Goal: Find specific page/section: Find specific page/section

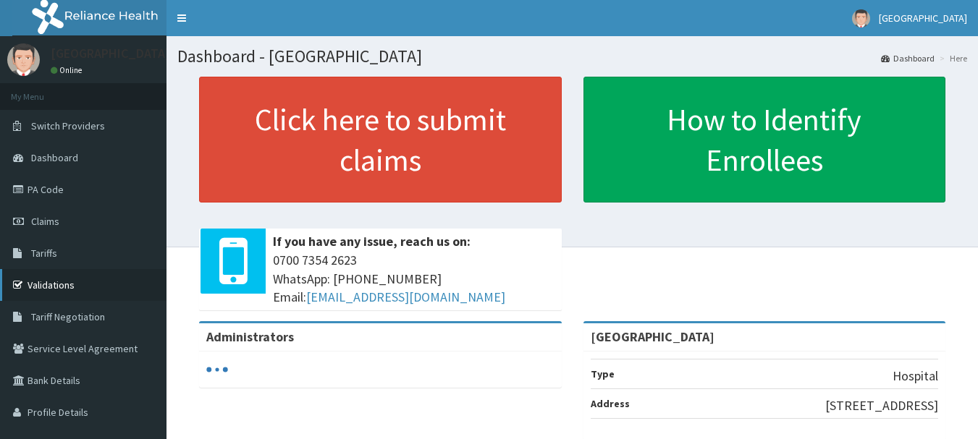
click at [32, 287] on link "Validations" at bounding box center [83, 285] width 166 height 32
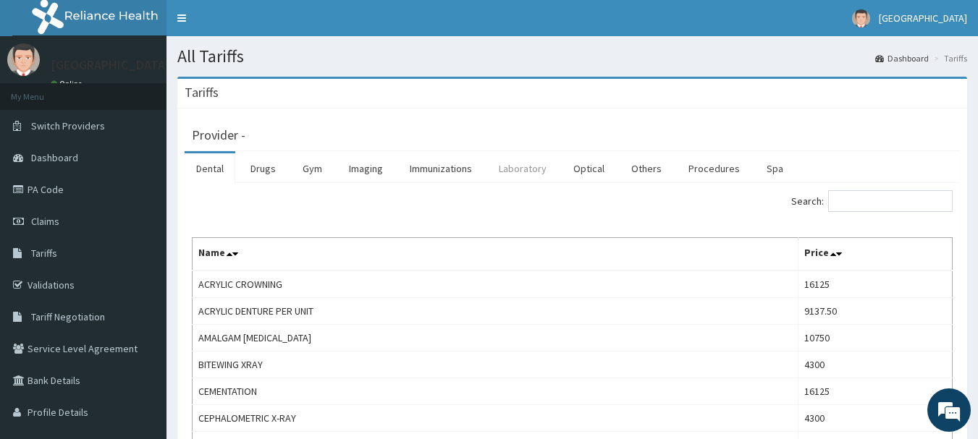
click at [537, 172] on link "Laboratory" at bounding box center [522, 168] width 71 height 30
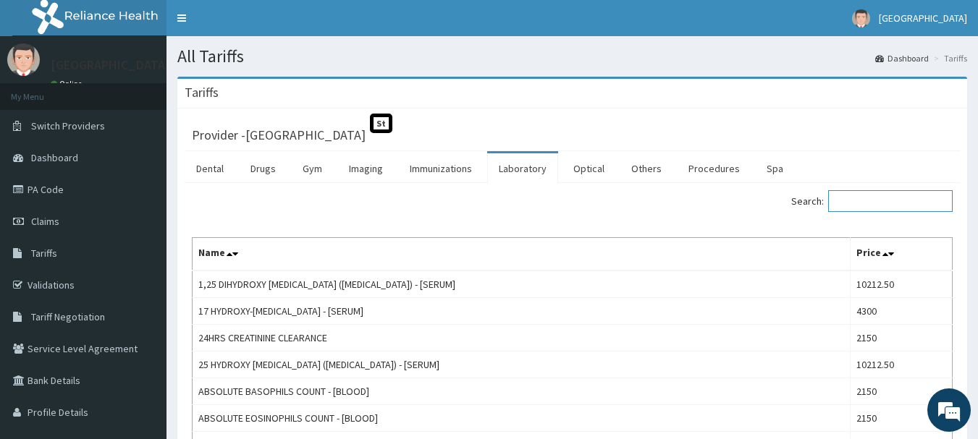
click at [871, 205] on input "Search:" at bounding box center [890, 201] width 124 height 22
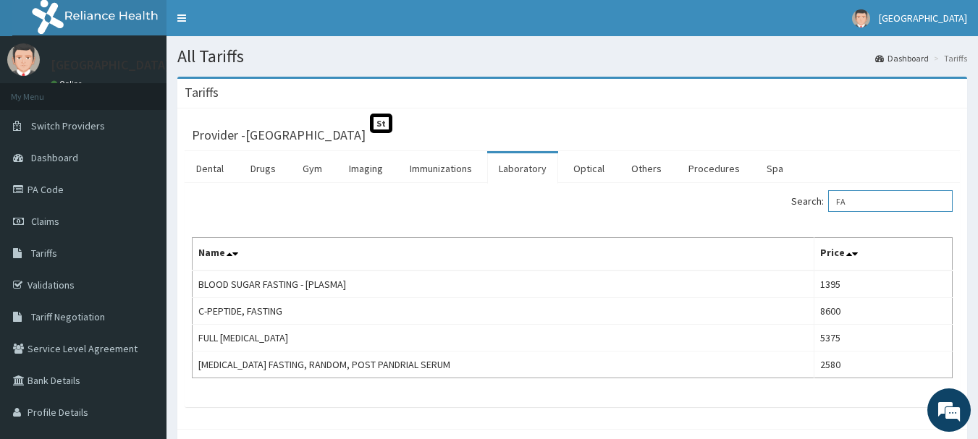
type input "F"
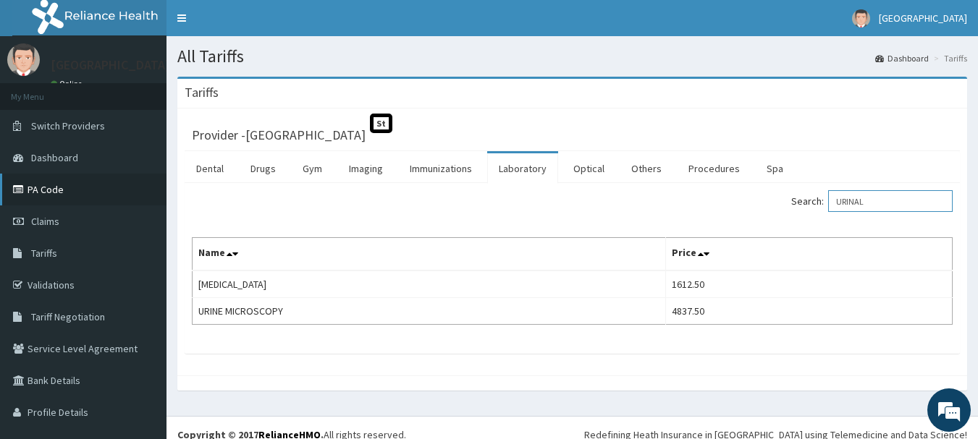
type input "URINAL"
click at [72, 190] on link "PA Code" at bounding box center [83, 190] width 166 height 32
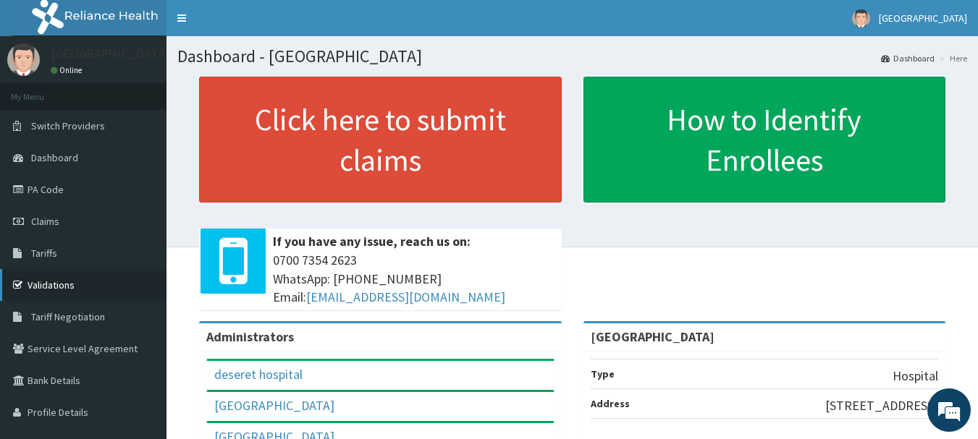
click at [143, 300] on link "Validations" at bounding box center [83, 285] width 166 height 32
